Goal: Task Accomplishment & Management: Manage account settings

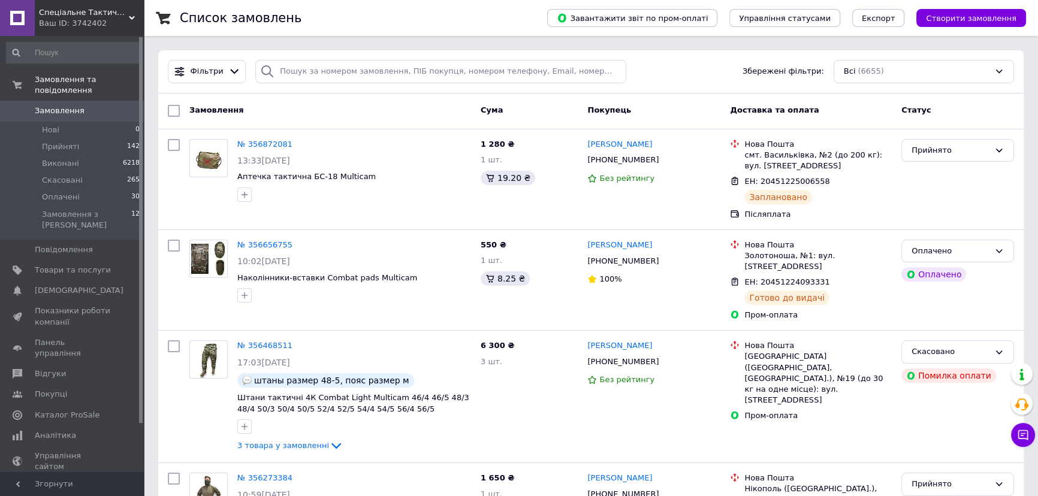
click at [91, 106] on span "Замовлення" at bounding box center [73, 111] width 76 height 11
click at [85, 106] on link "Замовлення 0" at bounding box center [73, 111] width 147 height 20
click at [80, 285] on span "[DEMOGRAPHIC_DATA]" at bounding box center [73, 290] width 76 height 11
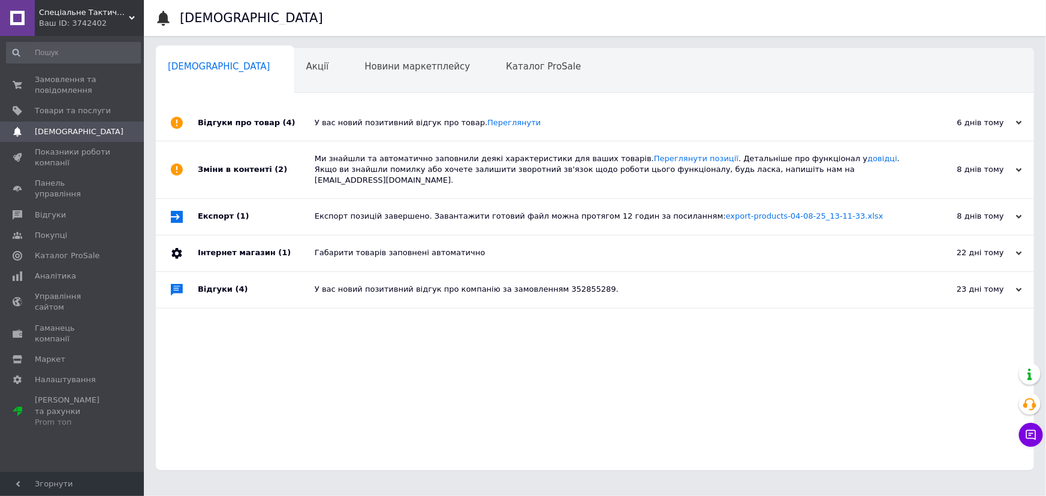
click at [584, 108] on div "У вас новий позитивний відгук про товар. [GEOGRAPHIC_DATA]" at bounding box center [608, 123] width 587 height 36
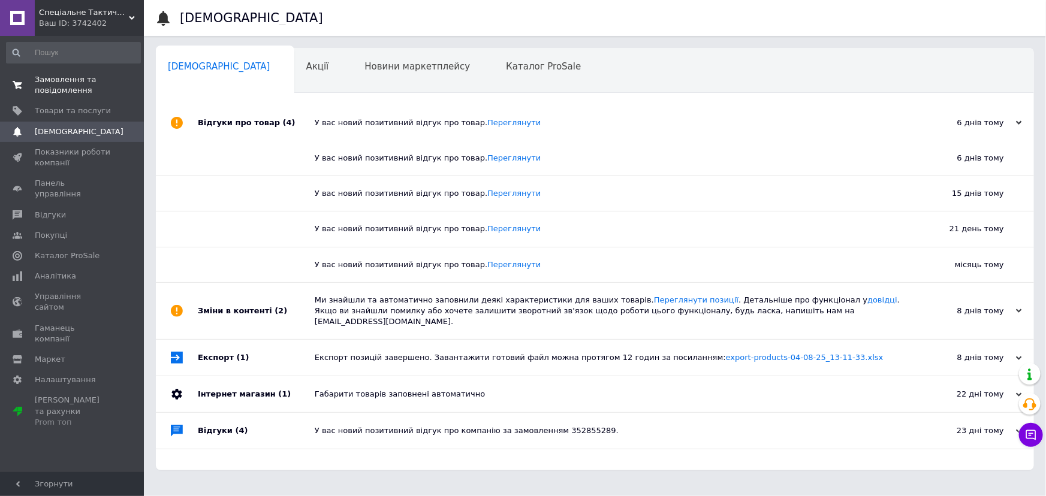
click at [56, 90] on span "Замовлення та повідомлення" at bounding box center [73, 85] width 76 height 22
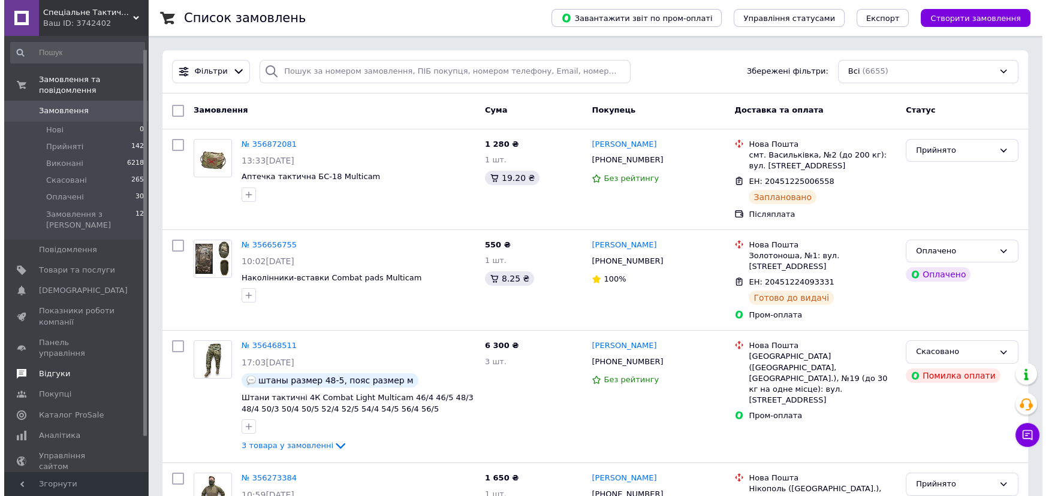
scroll to position [54, 0]
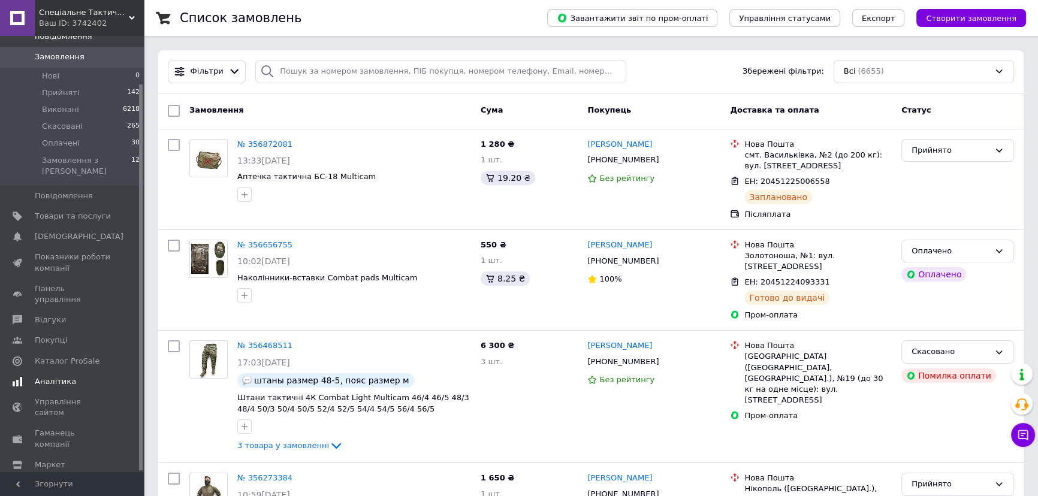
click at [107, 376] on span "Аналітика" at bounding box center [73, 381] width 76 height 11
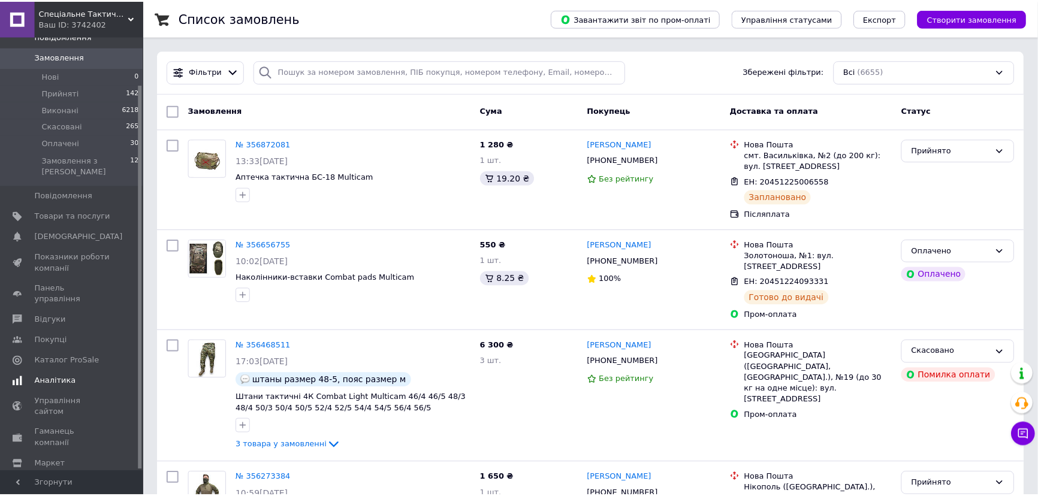
scroll to position [52, 0]
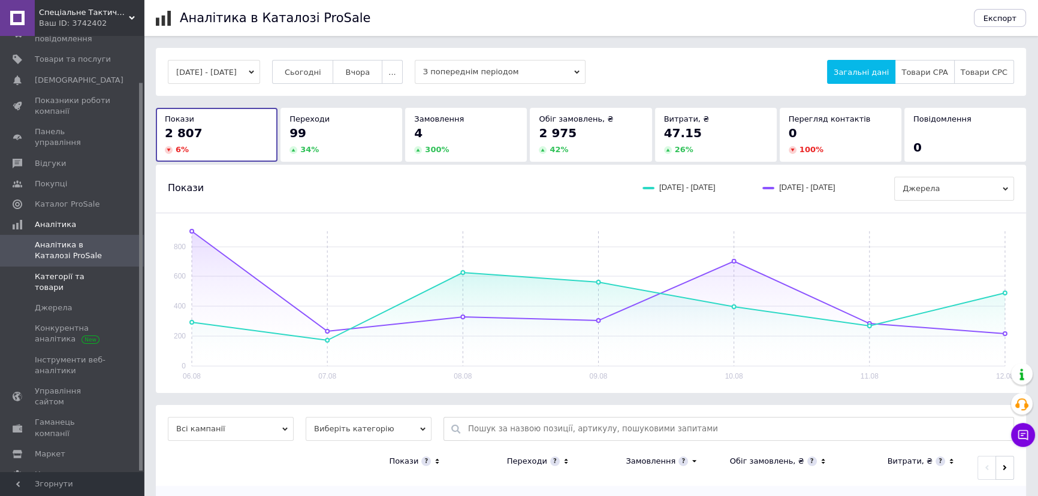
click at [100, 272] on span "Категорії та товари" at bounding box center [73, 283] width 76 height 22
